Goal: Transaction & Acquisition: Download file/media

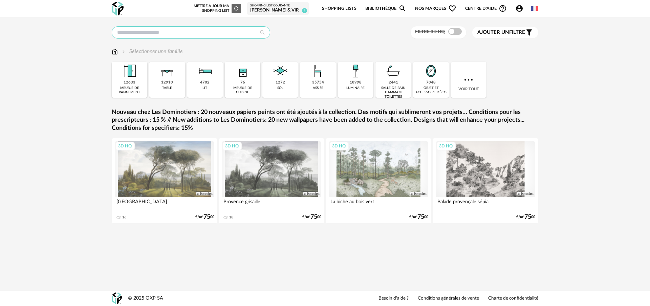
click at [175, 30] on input "text" at bounding box center [191, 32] width 158 height 12
type input "*******"
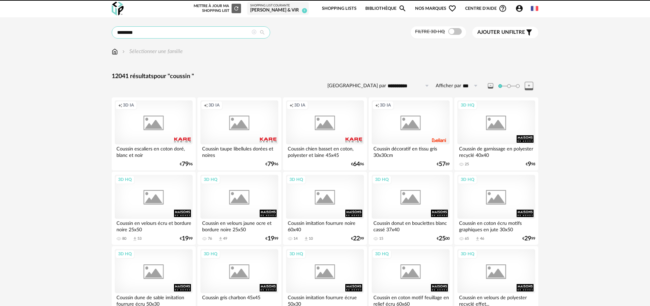
scroll to position [0, 0]
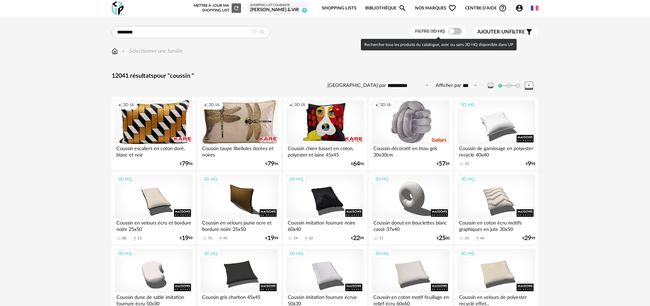
click at [451, 30] on span at bounding box center [455, 31] width 14 height 7
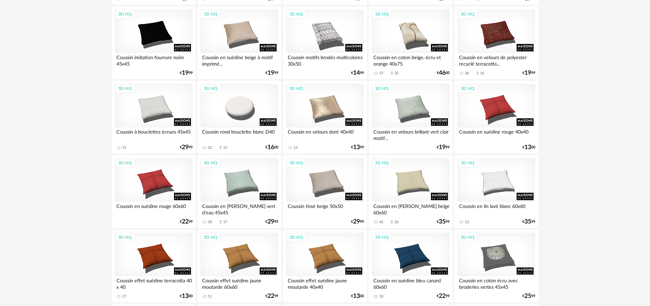
scroll to position [316, 0]
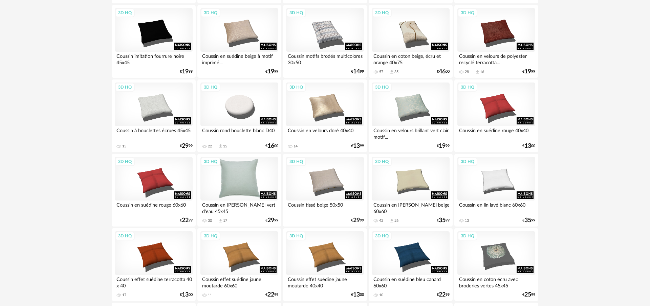
click at [257, 183] on div "3D HQ" at bounding box center [239, 179] width 78 height 44
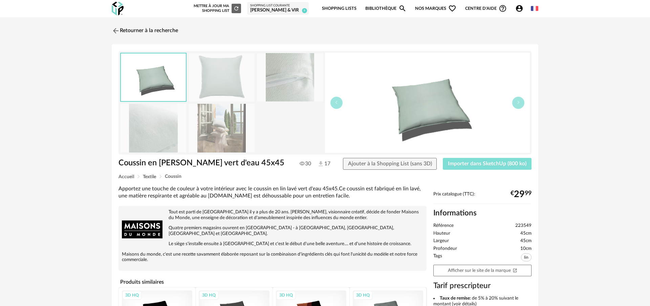
click at [476, 165] on span "Importer dans SketchUp (800 ko)" at bounding box center [487, 163] width 79 height 5
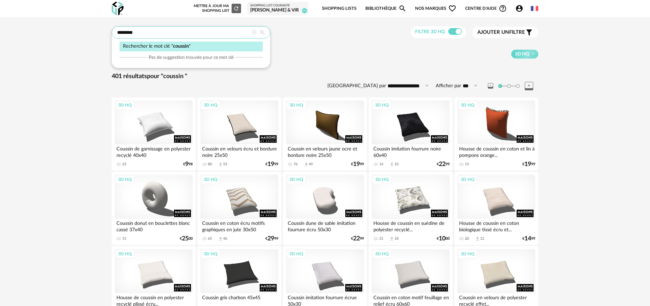
drag, startPoint x: 144, startPoint y: 33, endPoint x: 97, endPoint y: 33, distance: 46.7
type input "*****"
type input "**********"
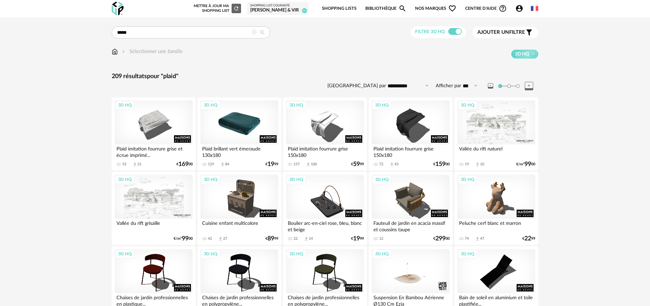
drag, startPoint x: 229, startPoint y: 130, endPoint x: 234, endPoint y: 131, distance: 5.1
click at [229, 130] on div "3D HQ" at bounding box center [239, 123] width 78 height 44
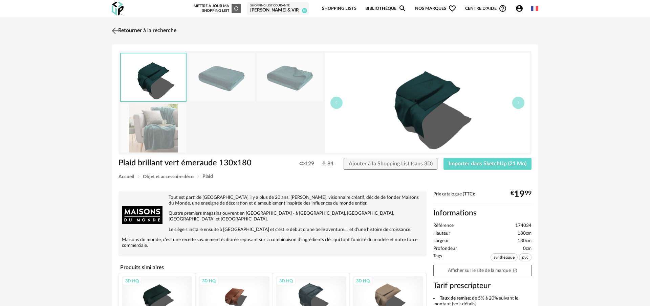
click at [114, 31] on img at bounding box center [115, 31] width 10 height 10
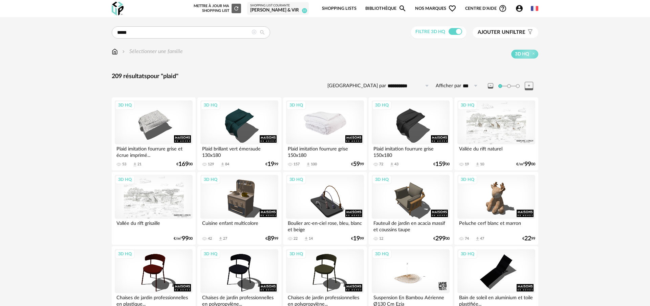
click at [310, 127] on div "3D HQ" at bounding box center [325, 123] width 78 height 44
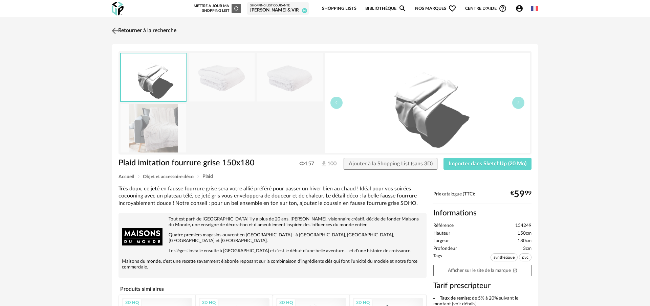
click at [115, 31] on img at bounding box center [115, 31] width 10 height 10
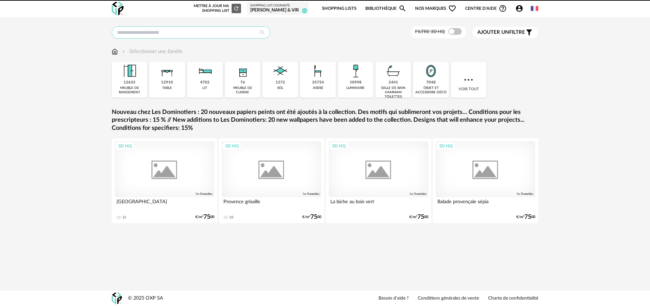
click at [166, 32] on input "text" at bounding box center [191, 32] width 158 height 12
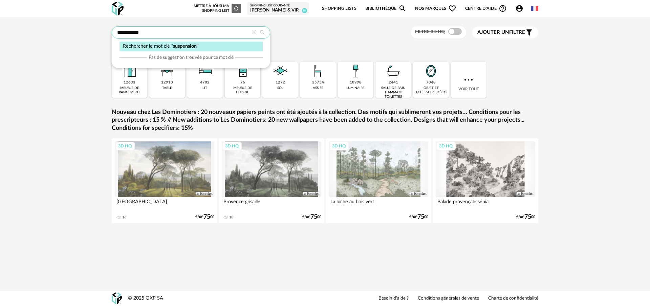
type input "**********"
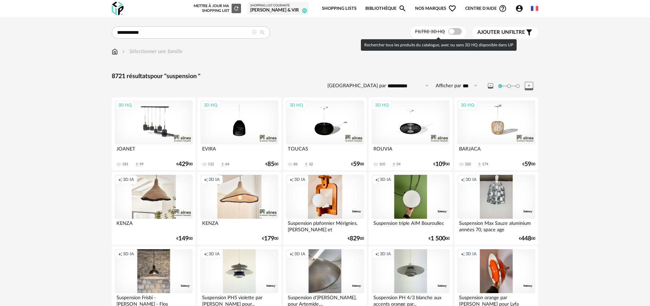
click at [449, 32] on span at bounding box center [455, 31] width 14 height 7
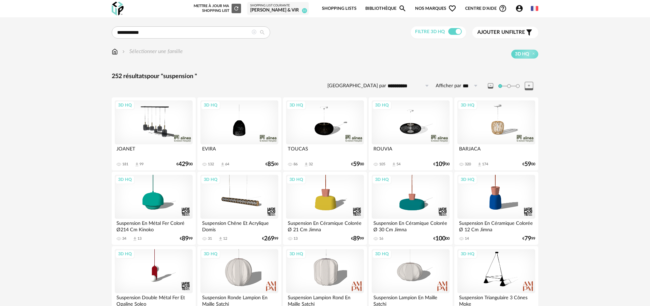
drag, startPoint x: 521, startPoint y: 32, endPoint x: 508, endPoint y: 40, distance: 15.2
click at [521, 32] on span "Ajouter un filtre" at bounding box center [501, 32] width 48 height 7
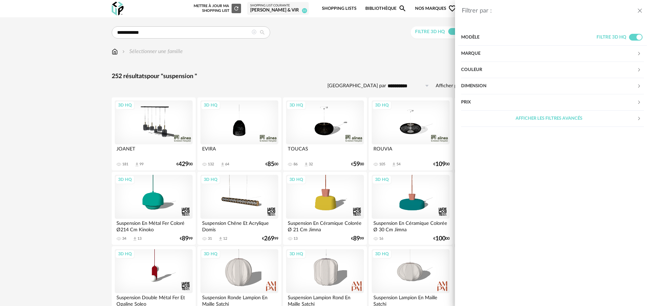
click at [492, 66] on div "Couleur" at bounding box center [549, 70] width 176 height 16
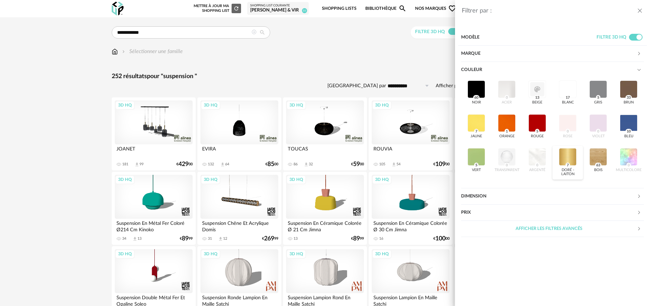
click at [566, 159] on div at bounding box center [568, 157] width 18 height 18
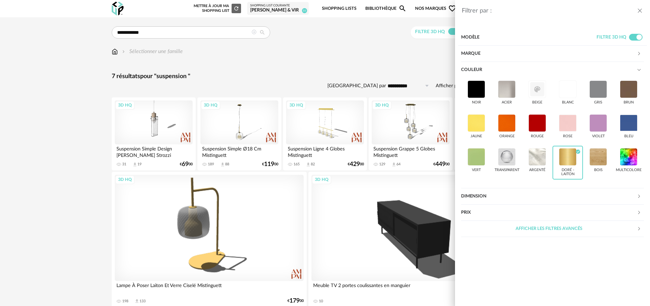
click at [290, 74] on div "Filtrer par : Modèle Filtre 3D HQ Marque &tradition 0 101 Copenhagen 0 366 Conc…" at bounding box center [325, 153] width 650 height 306
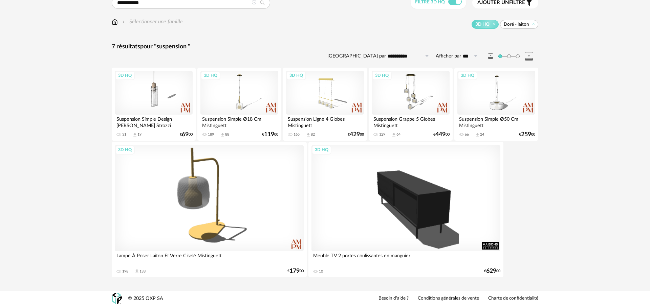
scroll to position [21, 0]
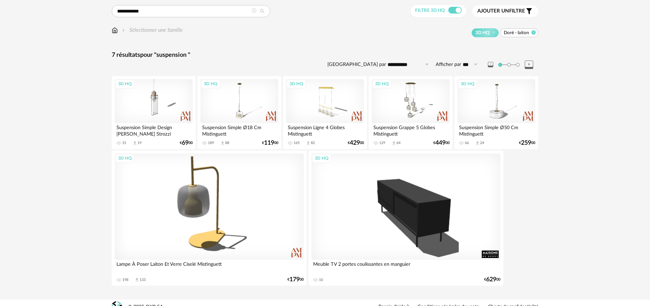
click at [533, 33] on icon at bounding box center [533, 32] width 4 height 4
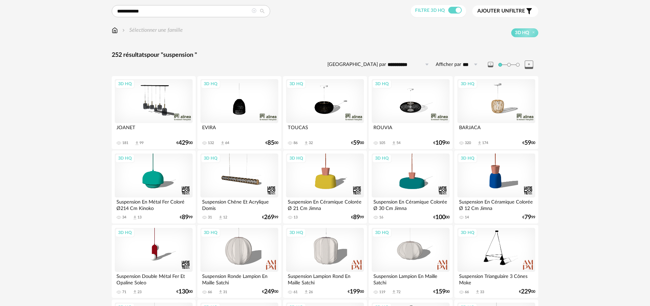
click at [496, 13] on span "Ajouter un" at bounding box center [493, 10] width 32 height 5
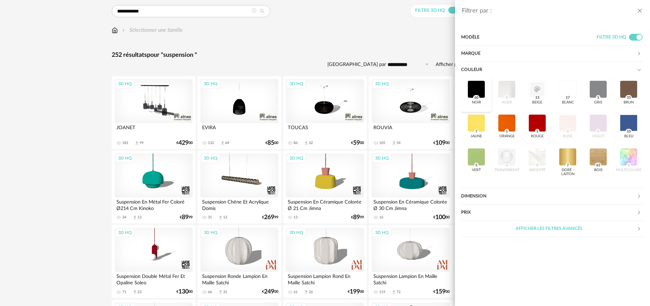
click at [474, 89] on div at bounding box center [476, 90] width 18 height 18
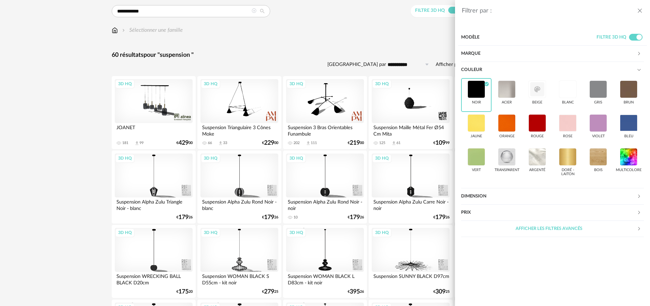
click at [356, 60] on div "Filtrer par : Modèle Filtre 3D HQ Marque &tradition 0 101 Copenhagen 0 366 Conc…" at bounding box center [325, 153] width 650 height 306
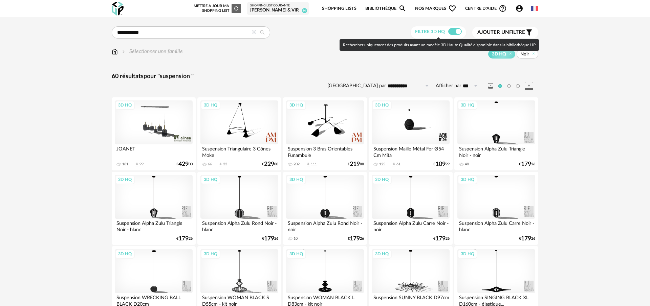
click at [461, 30] on label "Filtre 3D HQ" at bounding box center [439, 31] width 48 height 6
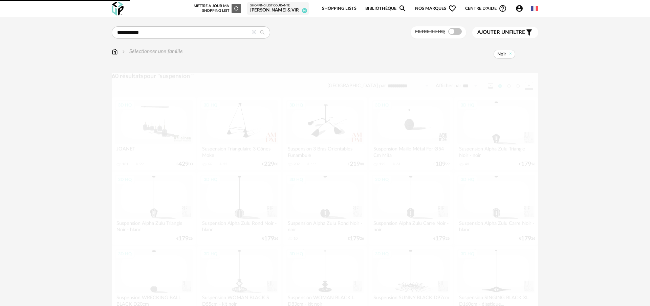
click at [455, 33] on span at bounding box center [455, 31] width 14 height 7
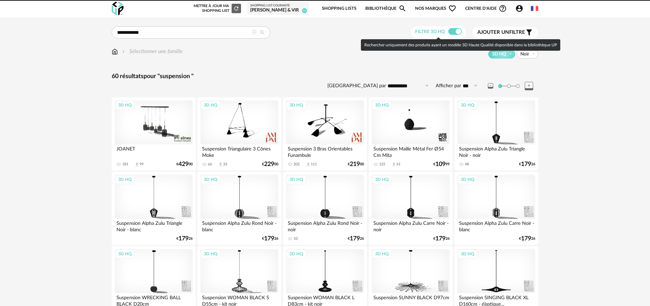
click at [459, 33] on span at bounding box center [455, 31] width 14 height 7
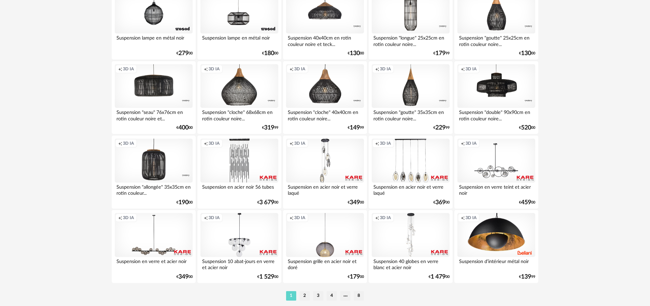
scroll to position [1331, 0]
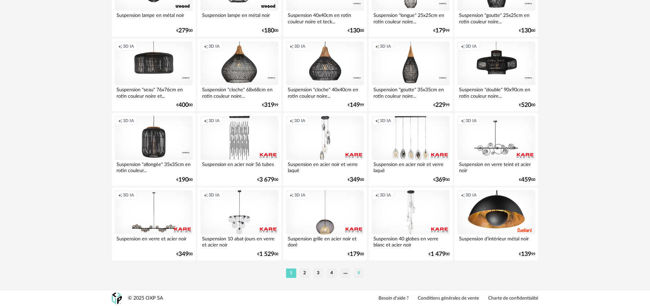
click at [359, 272] on li "8" at bounding box center [359, 273] width 10 height 9
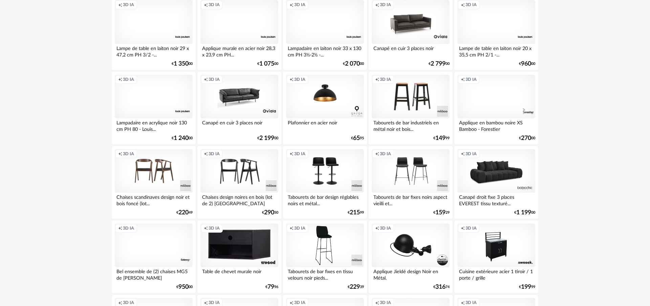
scroll to position [998, 0]
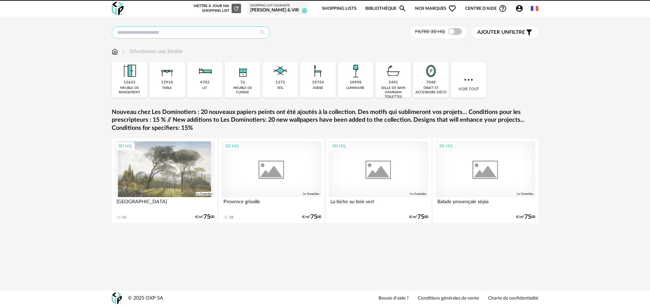
click at [199, 31] on input "text" at bounding box center [191, 32] width 158 height 12
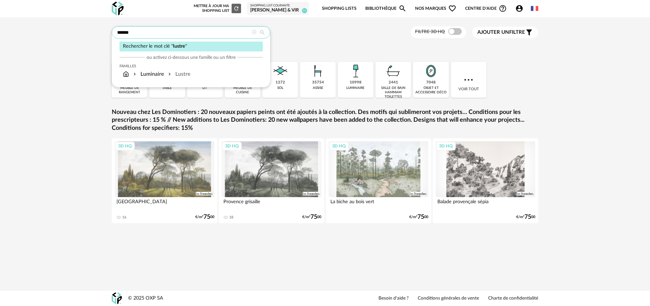
type input "******"
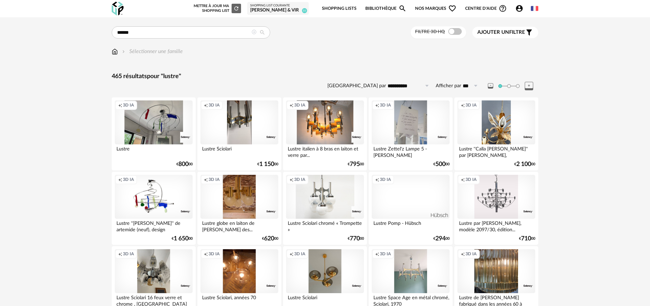
click at [505, 33] on span "Ajouter un" at bounding box center [493, 32] width 32 height 5
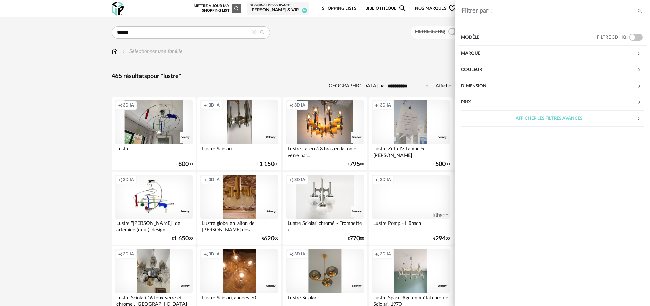
click at [490, 69] on div "Couleur" at bounding box center [549, 70] width 176 height 16
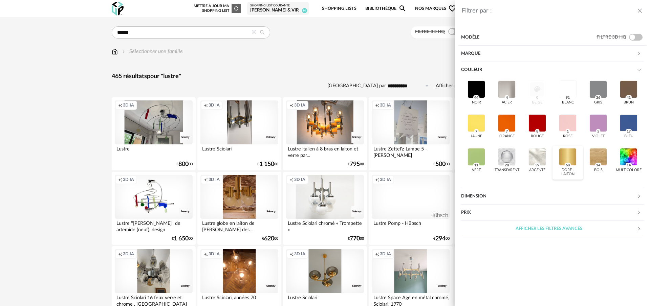
click at [569, 166] on span "68" at bounding box center [568, 165] width 6 height 5
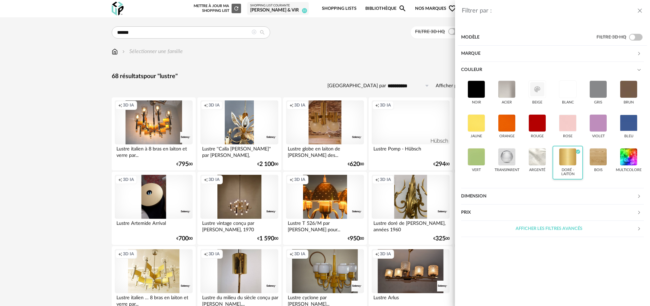
click at [404, 74] on div "Filtrer par : Modèle Filtre 3D HQ Marque &tradition 0 101 Copenhagen 0 366 Conc…" at bounding box center [325, 153] width 650 height 306
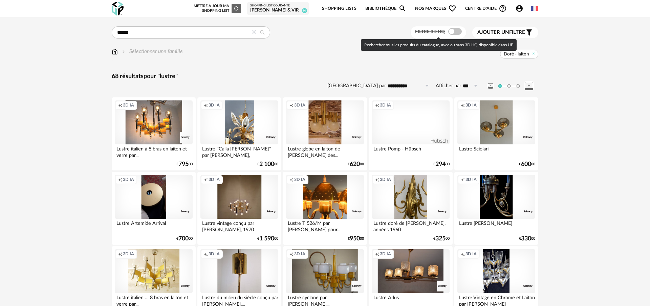
click at [450, 33] on span at bounding box center [455, 31] width 14 height 7
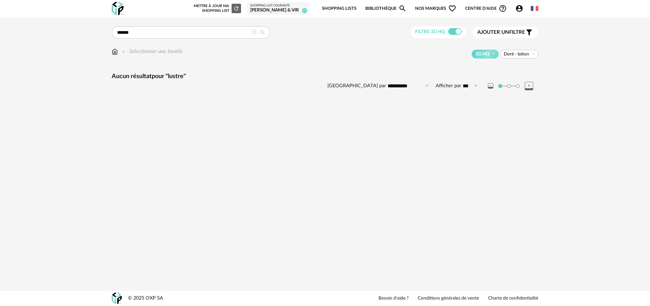
click at [254, 33] on icon at bounding box center [254, 32] width 5 height 5
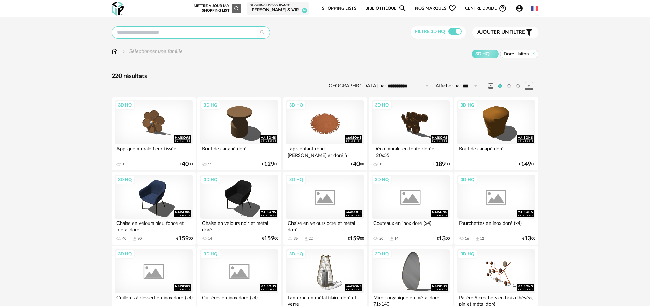
click at [207, 32] on input "text" at bounding box center [191, 32] width 158 height 12
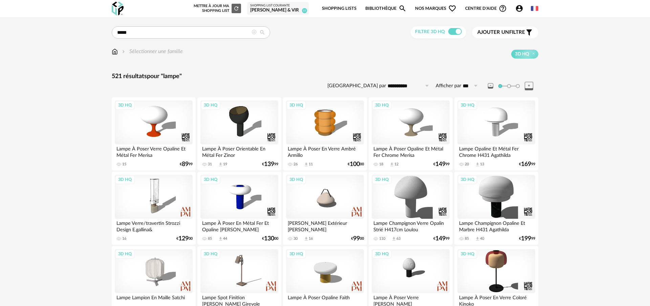
click at [507, 34] on span "Ajouter un" at bounding box center [493, 32] width 32 height 5
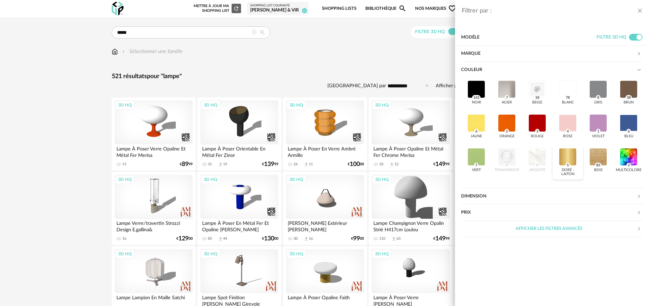
click at [571, 155] on div at bounding box center [568, 157] width 18 height 18
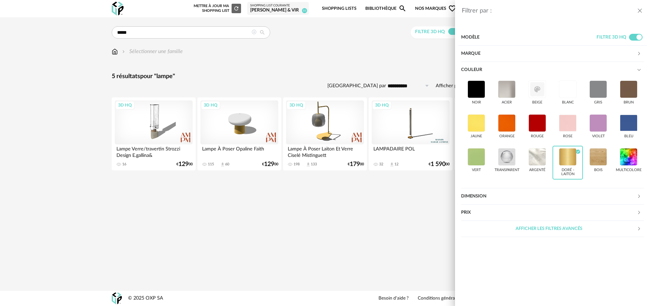
click at [273, 60] on div "Filtrer par : Modèle Filtre 3D HQ Marque &tradition 0 101 Copenhagen 0 366 Conc…" at bounding box center [325, 153] width 650 height 306
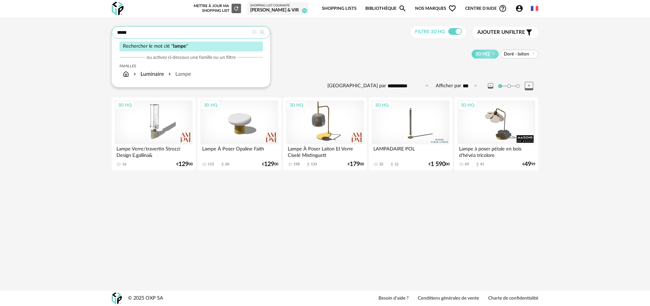
drag, startPoint x: 146, startPoint y: 30, endPoint x: 95, endPoint y: 30, distance: 51.5
click at [95, 30] on div "***** Rechercher le mot clé " lampe " ou activez ci-dessous une famille ou un f…" at bounding box center [325, 100] width 650 height 167
type input "**********"
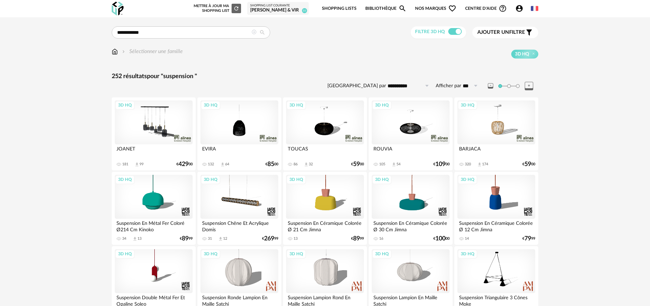
click at [502, 30] on span "Ajouter un" at bounding box center [493, 32] width 32 height 5
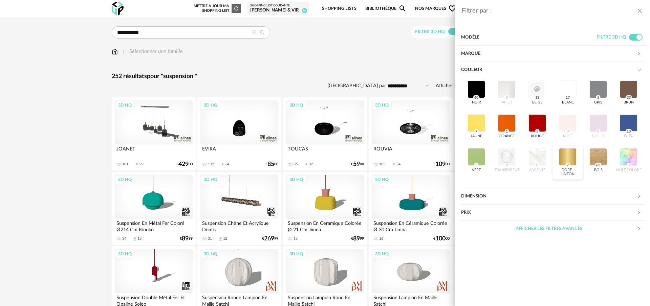
click at [567, 153] on div at bounding box center [568, 157] width 18 height 18
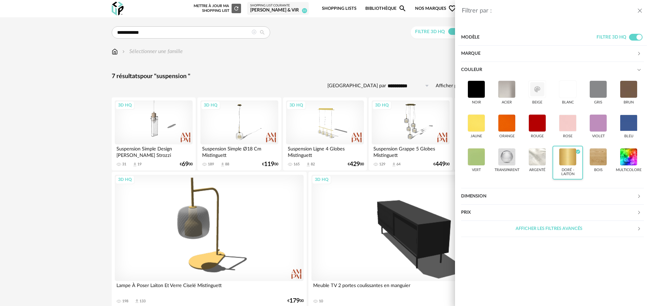
click at [567, 153] on div at bounding box center [568, 157] width 18 height 18
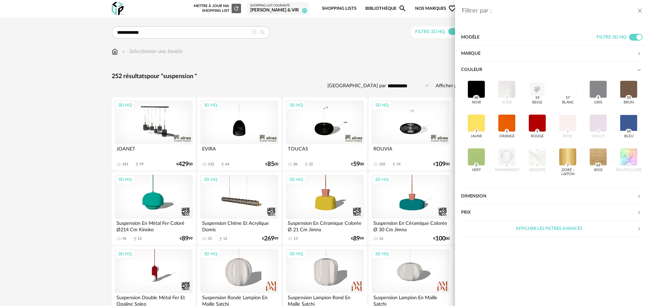
click at [363, 64] on div "Filtrer par : Modèle Filtre 3D HQ Marque &tradition 0 101 Copenhagen 0 366 Conc…" at bounding box center [325, 153] width 650 height 306
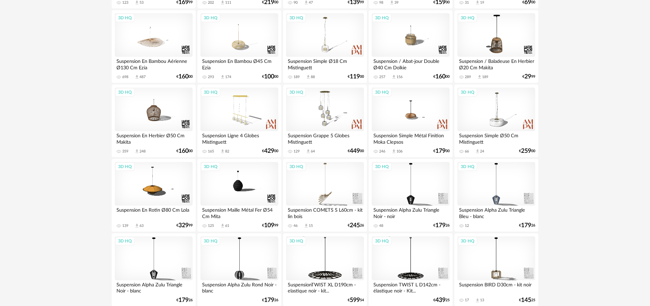
scroll to position [394, 0]
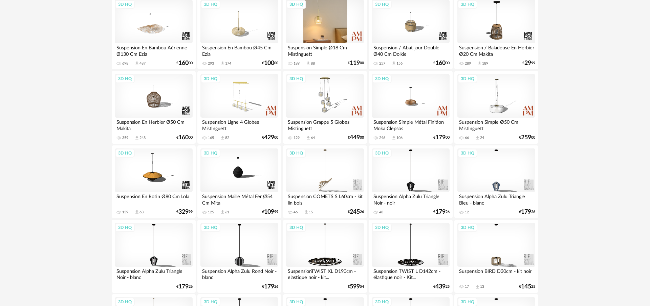
click at [333, 36] on div "3D HQ" at bounding box center [325, 22] width 78 height 44
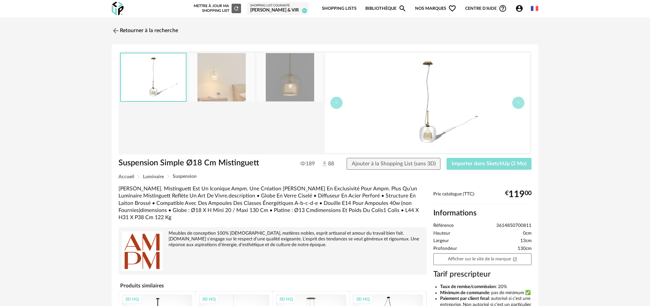
click at [487, 164] on span "Importer dans SketchUp (2 Mo)" at bounding box center [489, 163] width 75 height 5
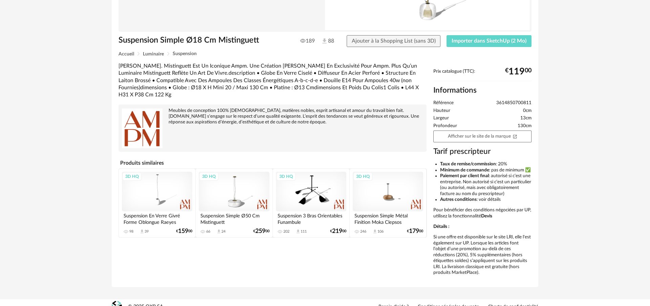
scroll to position [137, 0]
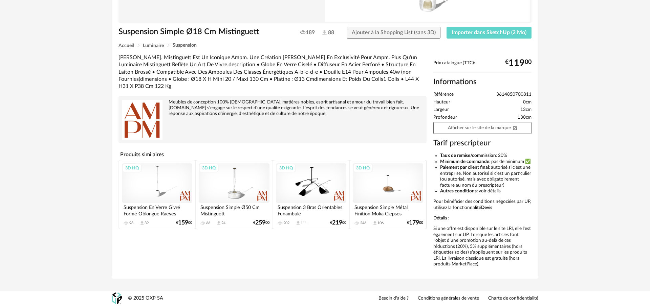
click at [391, 180] on div "3D HQ" at bounding box center [388, 183] width 70 height 40
